Goal: Transaction & Acquisition: Purchase product/service

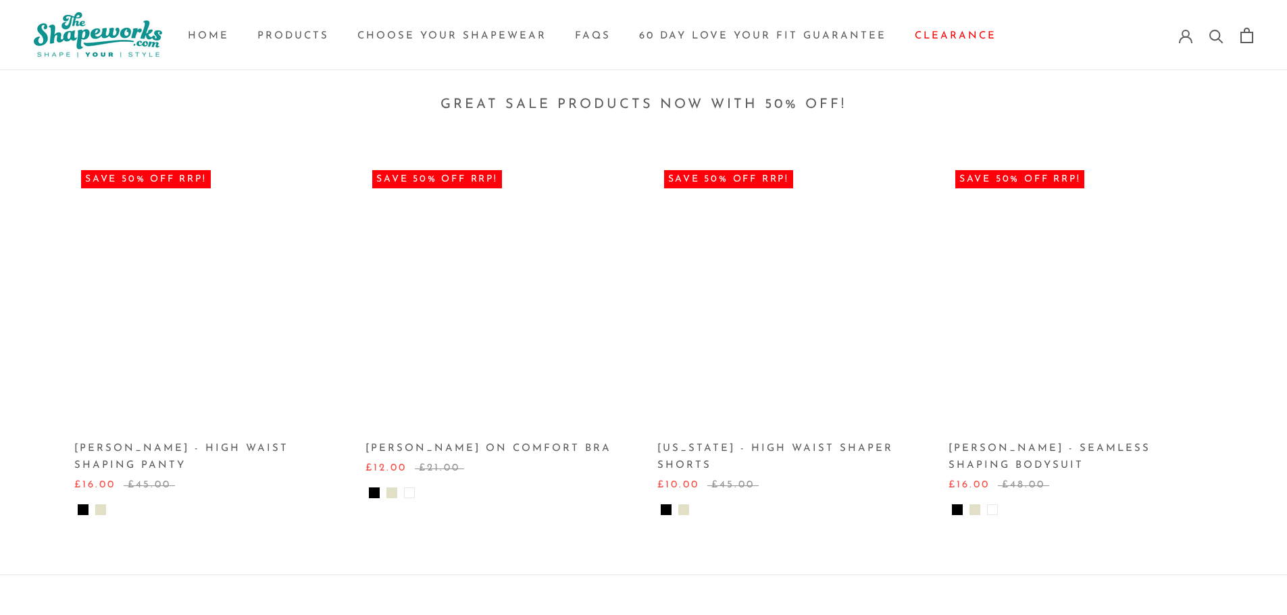
scroll to position [3175, 0]
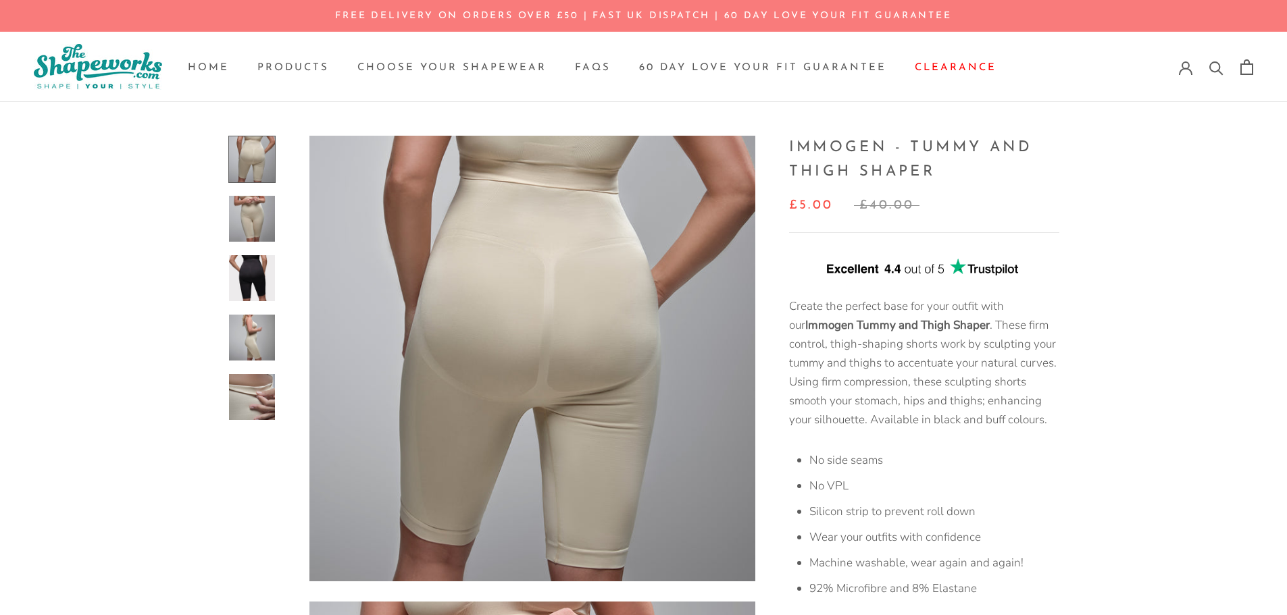
drag, startPoint x: 522, startPoint y: 430, endPoint x: 497, endPoint y: 193, distance: 237.8
click at [220, 64] on link "Home Home" at bounding box center [208, 68] width 41 height 10
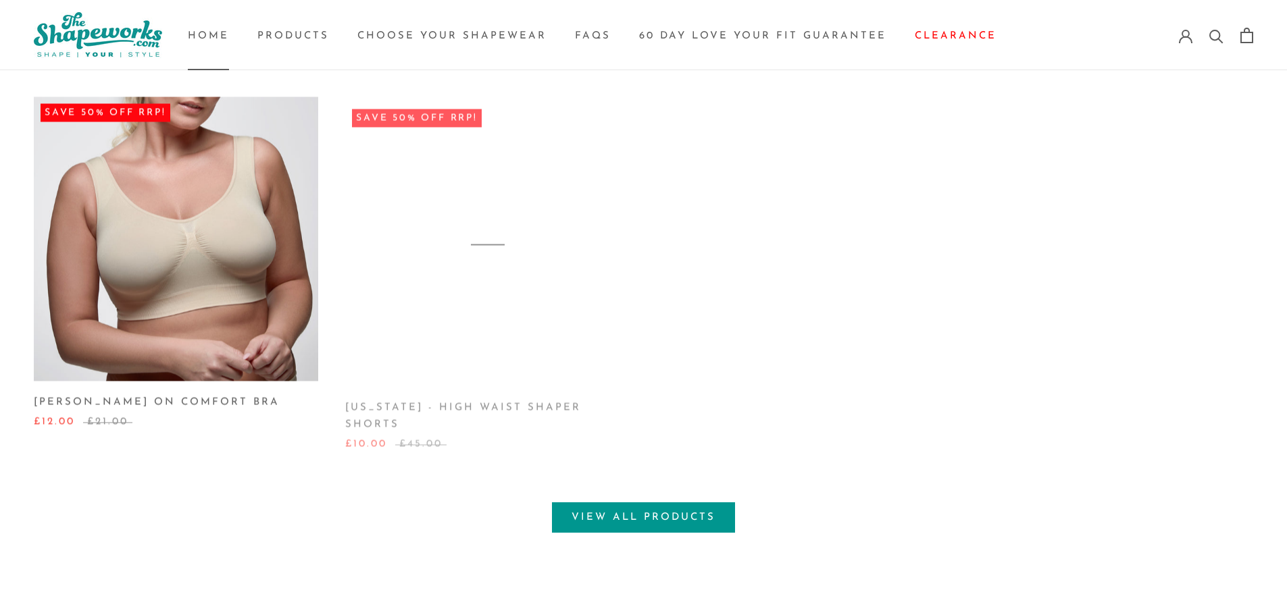
scroll to position [1081, 0]
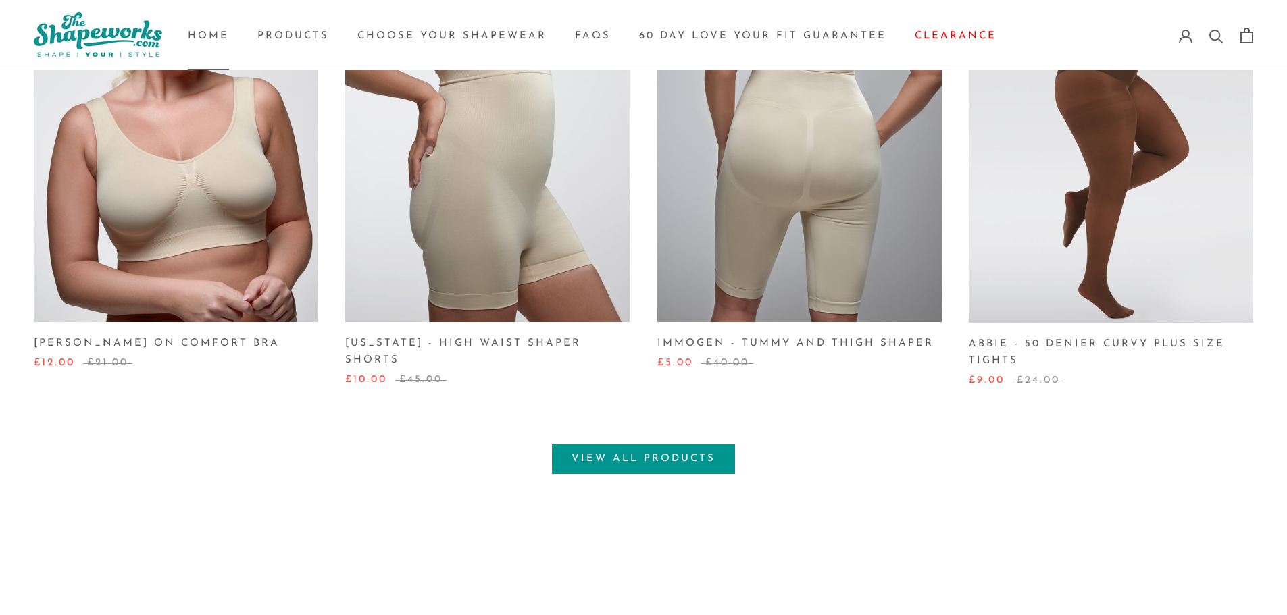
drag, startPoint x: 1078, startPoint y: 216, endPoint x: 1002, endPoint y: 332, distance: 138.7
click at [989, 343] on link "Abbie - 50 Denier Curvy Plus Size Tights" at bounding box center [1097, 352] width 256 height 27
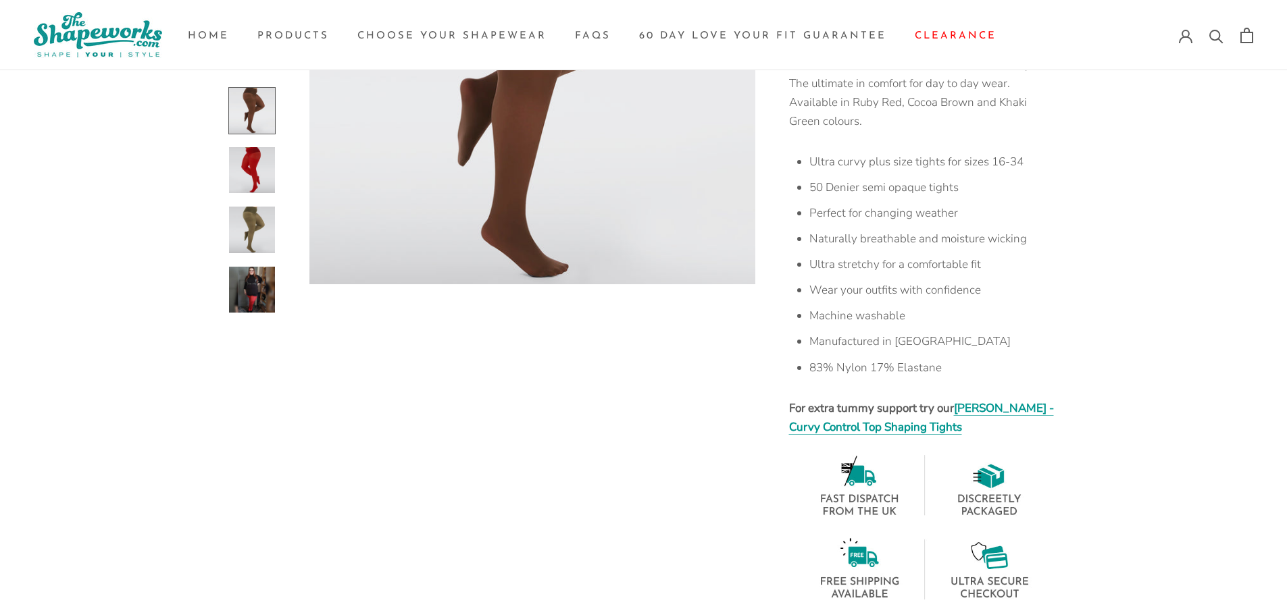
scroll to position [338, 0]
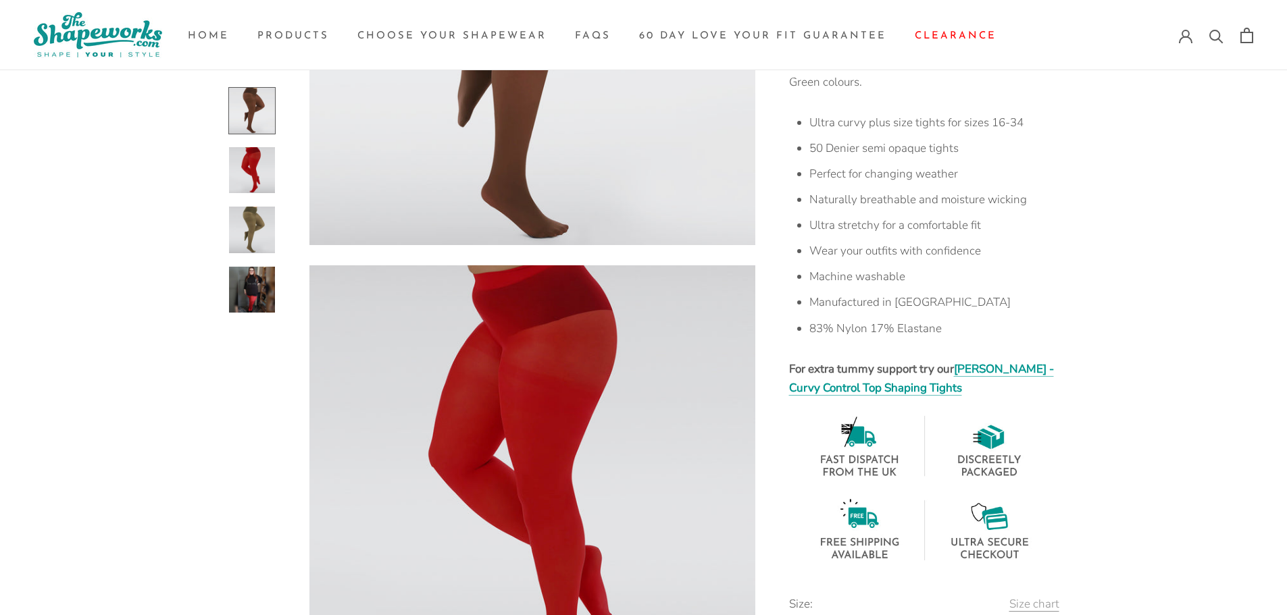
click at [252, 280] on img at bounding box center [252, 289] width 46 height 46
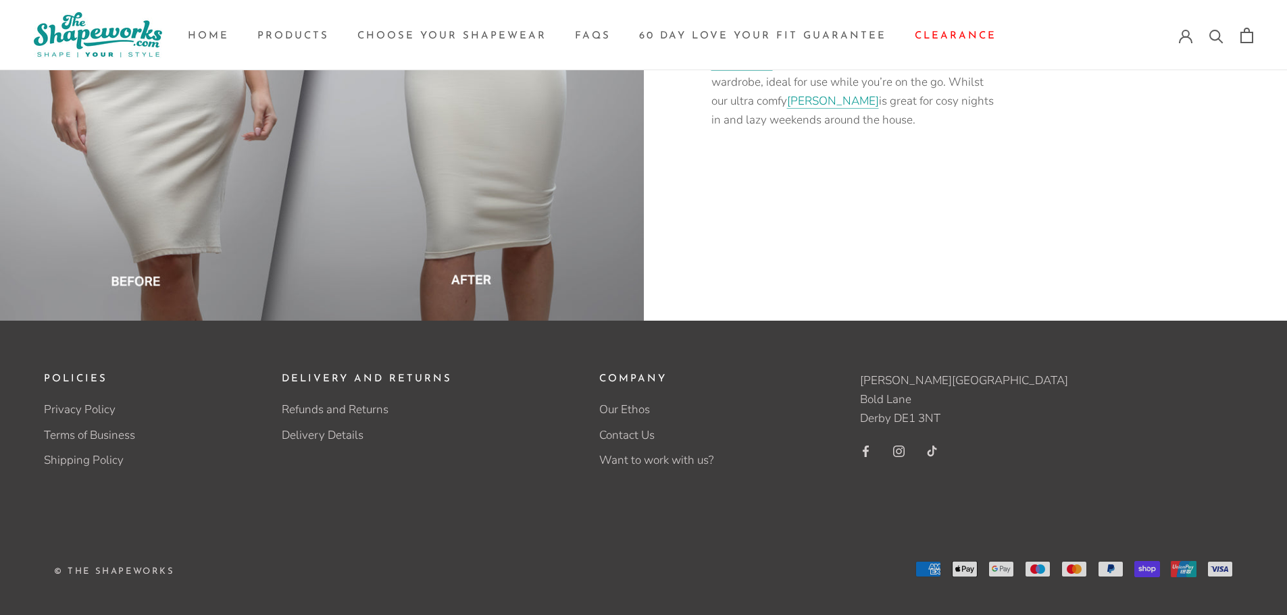
scroll to position [3014, 0]
